Goal: Task Accomplishment & Management: Manage account settings

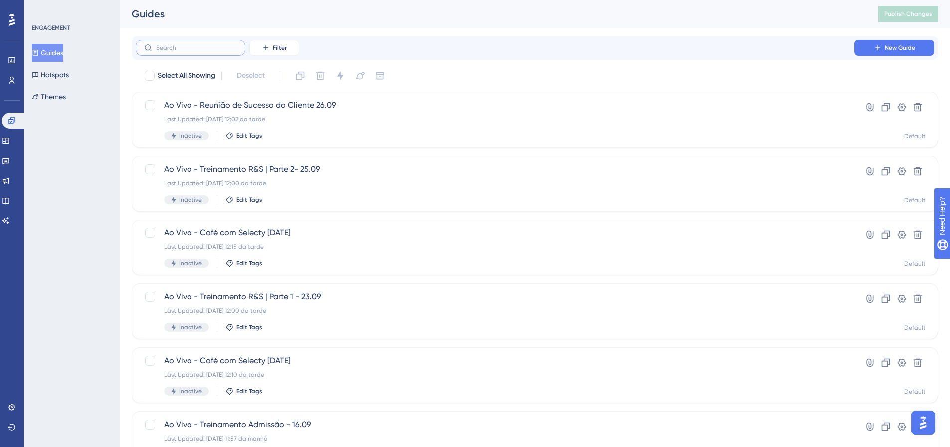
click at [166, 50] on input "text" at bounding box center [196, 47] width 81 height 7
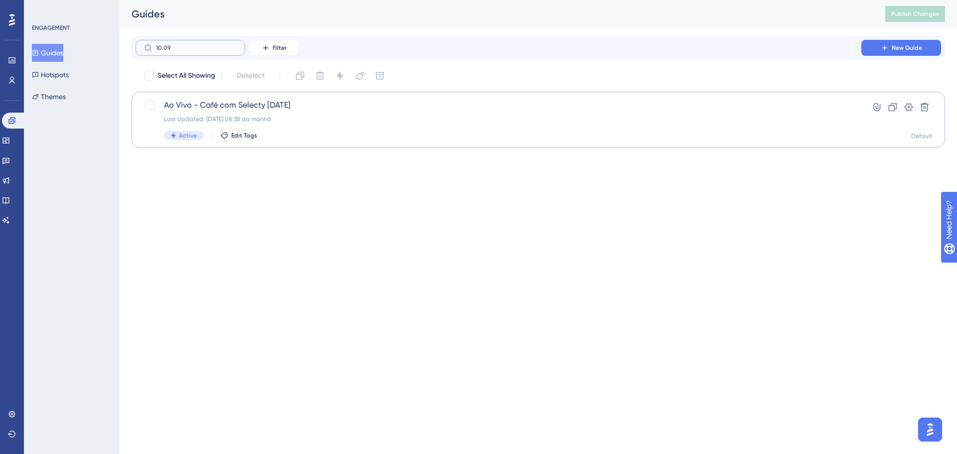
type input "10.09"
click at [297, 111] on span "Ao Vivo - Café com Selecty [DATE]" at bounding box center [498, 105] width 669 height 12
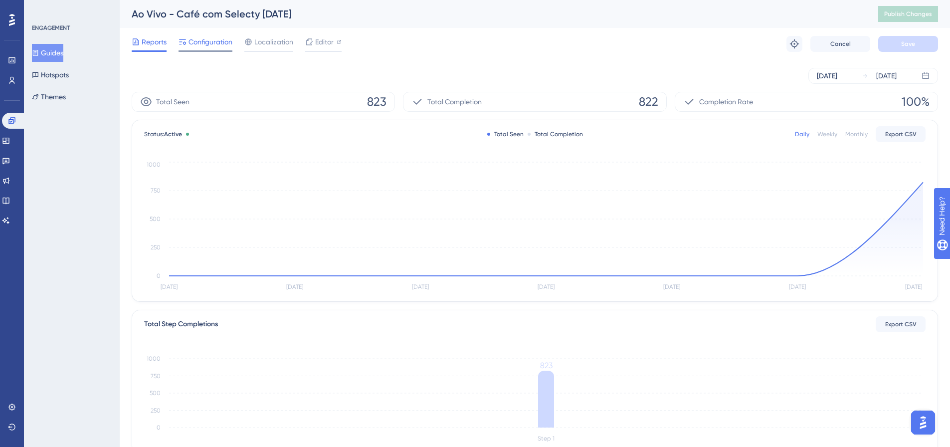
click at [220, 44] on span "Configuration" at bounding box center [210, 42] width 44 height 12
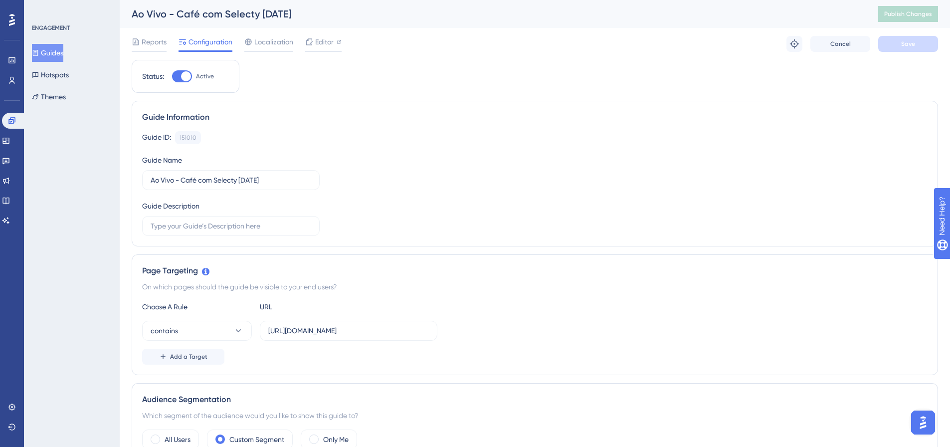
click at [188, 74] on div at bounding box center [186, 76] width 10 height 10
click at [172, 76] on input "Active" at bounding box center [171, 76] width 0 height 0
checkbox input "false"
click at [885, 42] on button "Save" at bounding box center [908, 44] width 60 height 16
click at [901, 12] on span "Publish Changes" at bounding box center [908, 14] width 48 height 8
